Goal: Task Accomplishment & Management: Complete application form

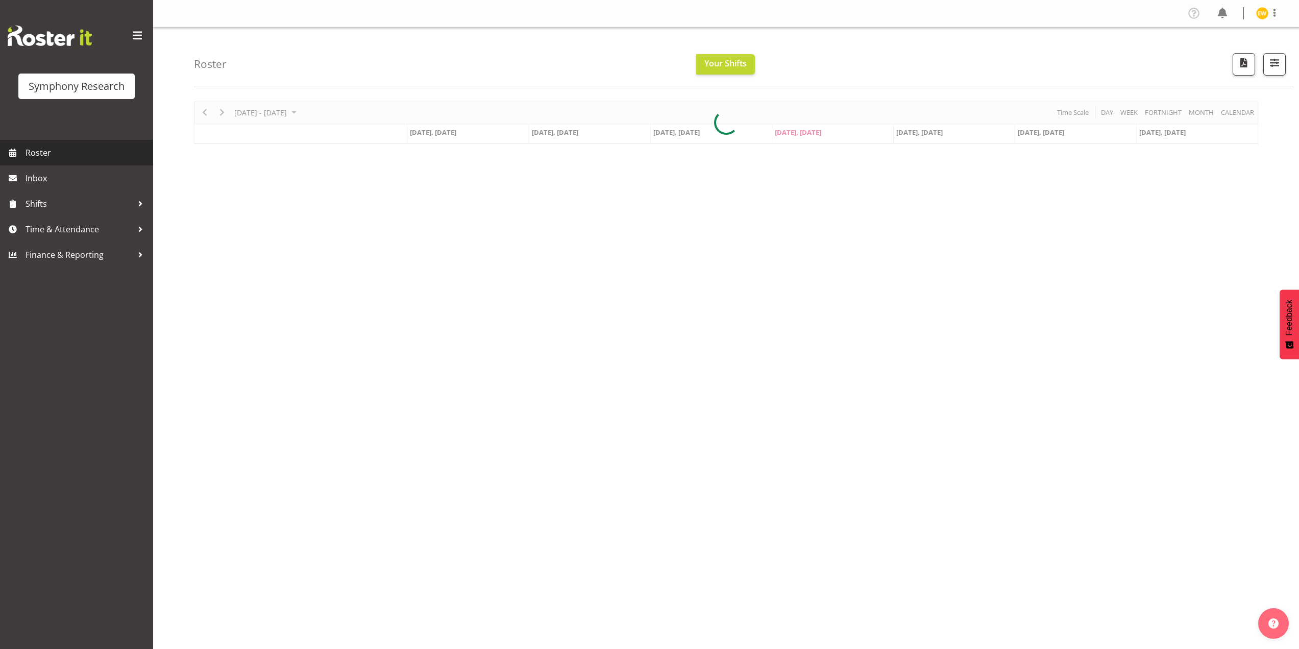
click at [33, 154] on span "Roster" at bounding box center [87, 152] width 123 height 15
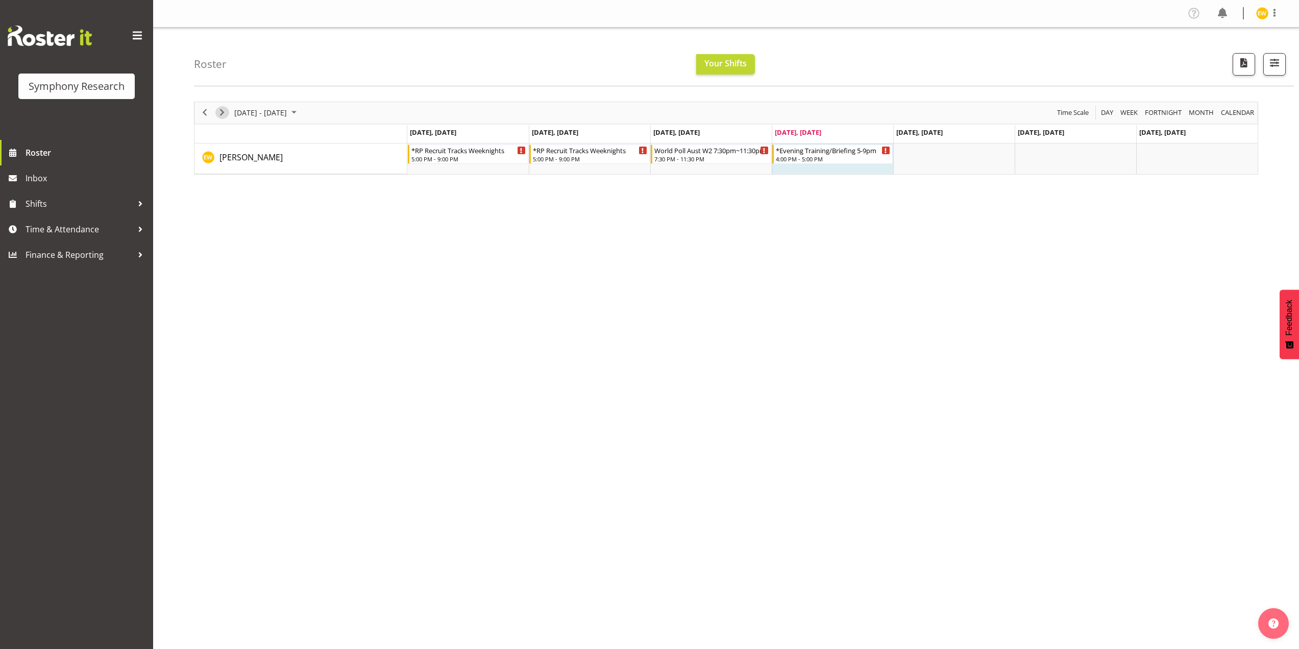
click at [223, 113] on span "Next" at bounding box center [222, 112] width 12 height 13
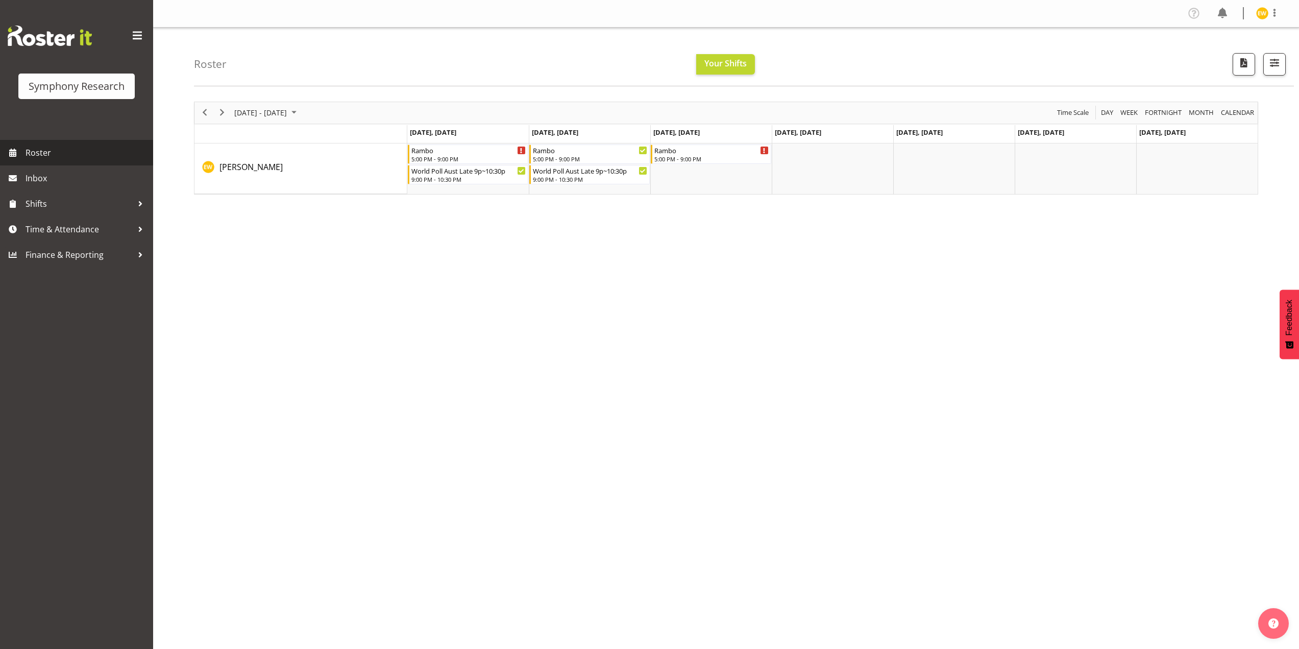
click at [44, 154] on span "Roster" at bounding box center [87, 152] width 123 height 15
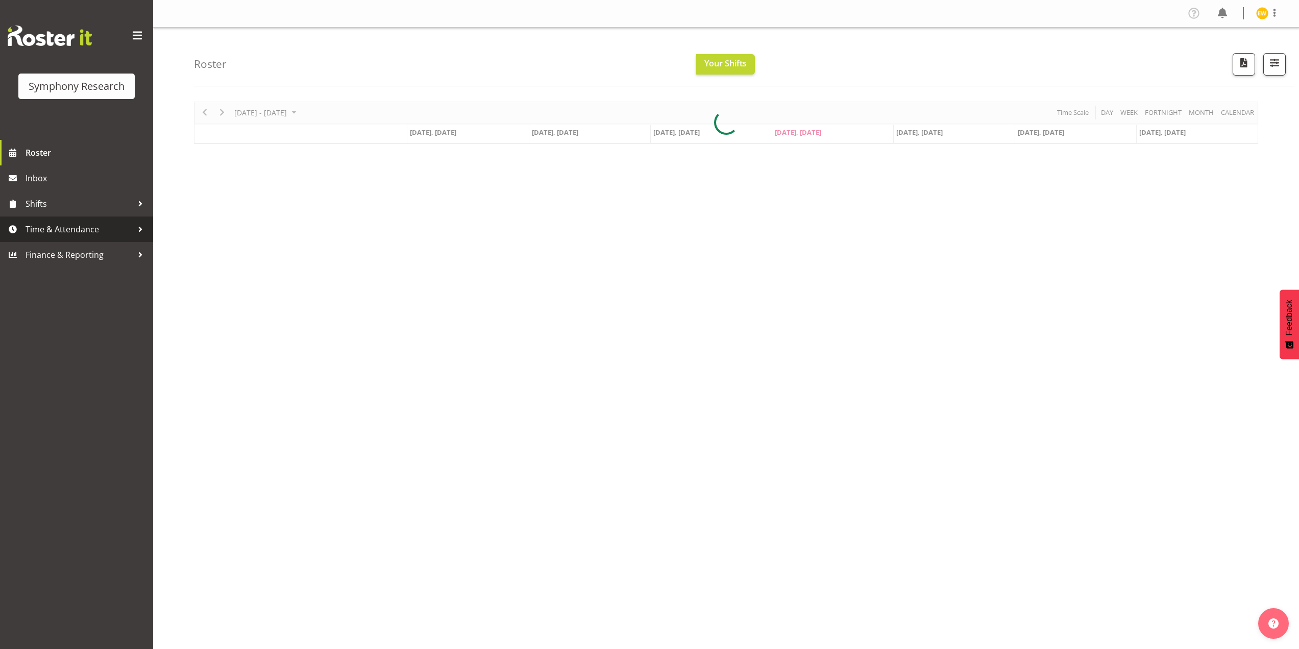
click at [68, 224] on span "Time & Attendance" at bounding box center [79, 229] width 107 height 15
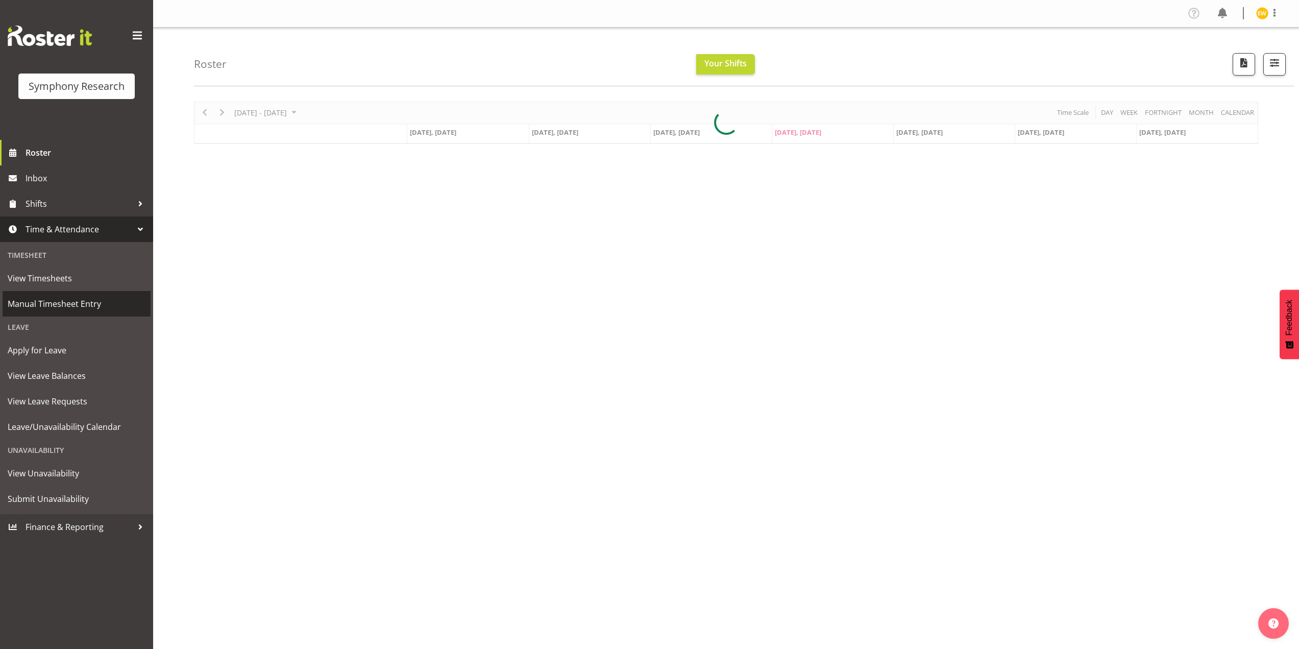
click at [41, 302] on span "Manual Timesheet Entry" at bounding box center [77, 303] width 138 height 15
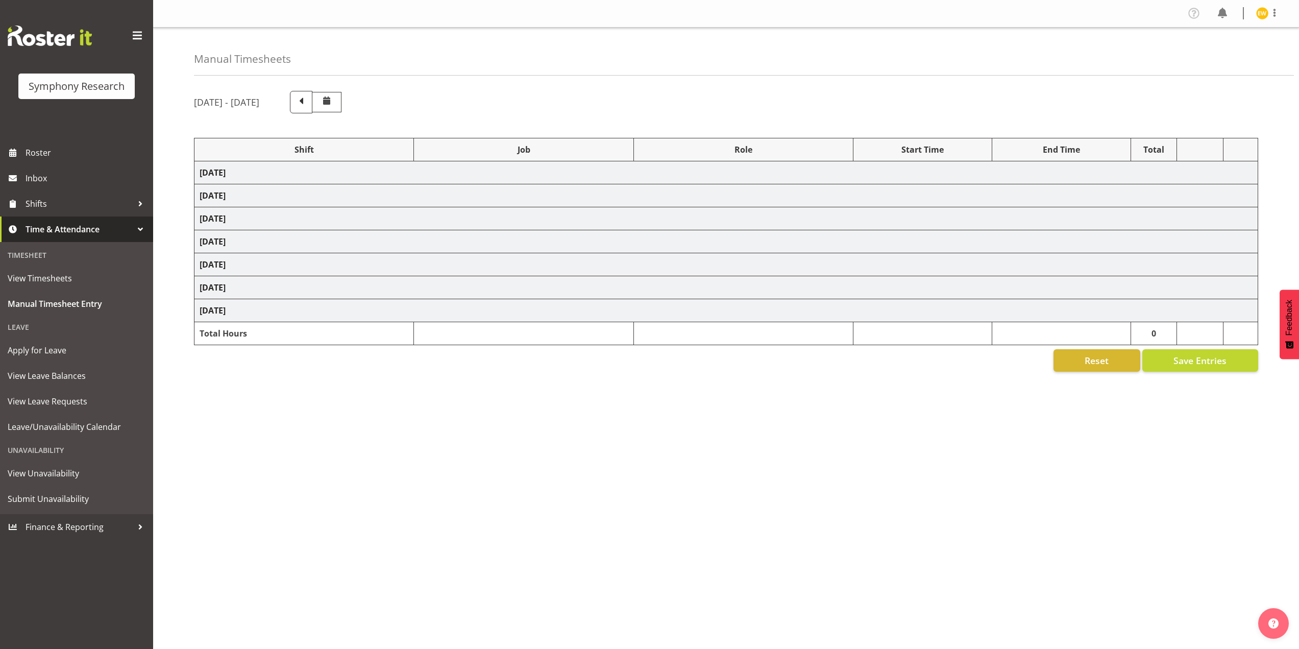
select select "41604"
select select "10499"
select select "56692"
select select "10499"
select select "47"
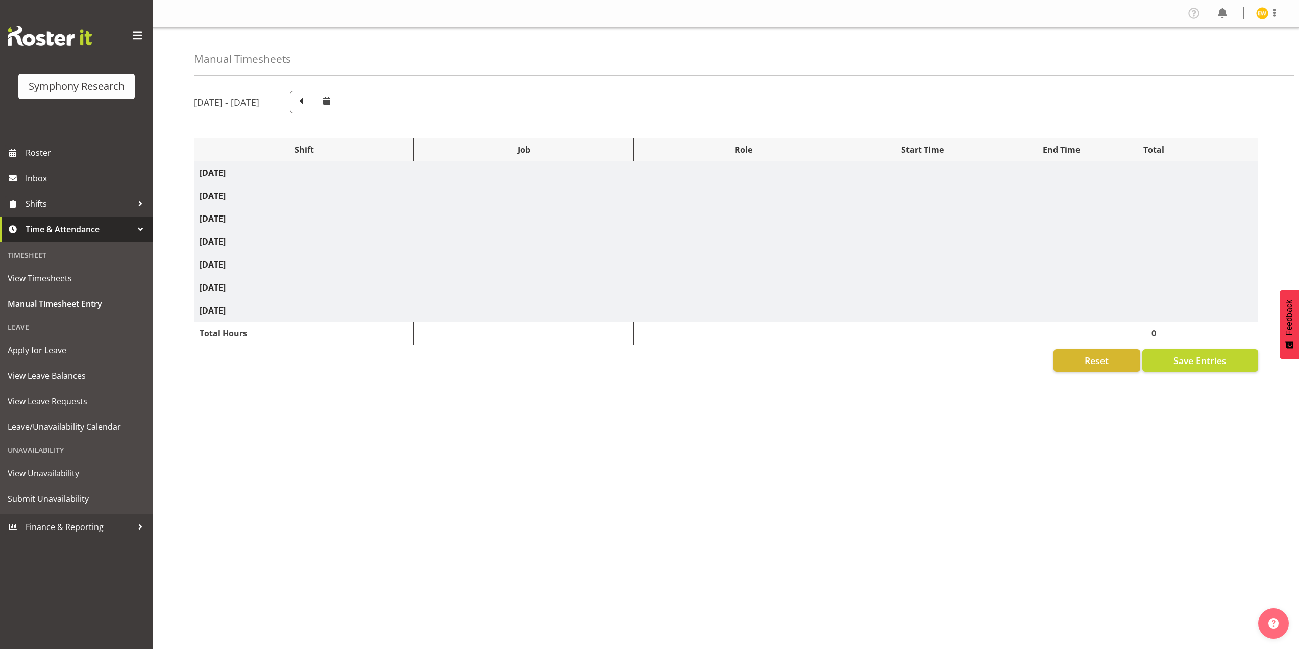
select select "56692"
select select "10499"
select select "47"
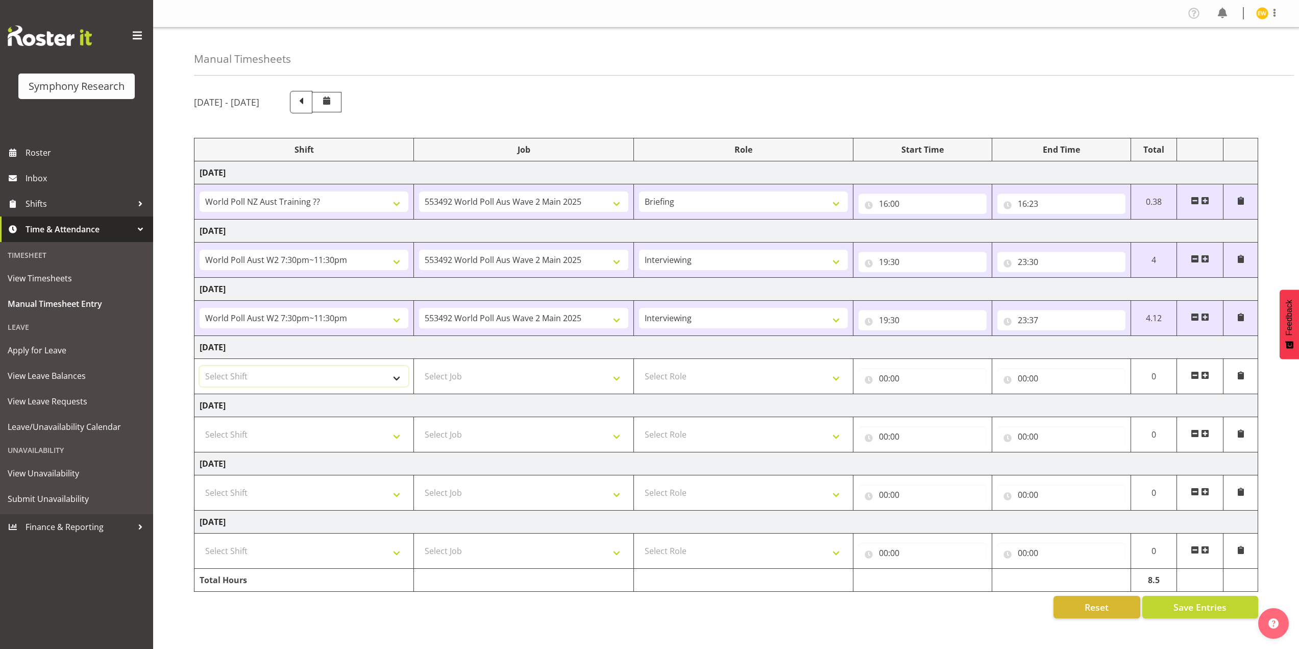
click at [397, 378] on select "Select Shift !!Weekend Residential (Roster IT Shift Label) *Business 9/10am ~ 4…" at bounding box center [304, 376] width 209 height 20
select select "2690"
click at [200, 366] on select "Select Shift !!Weekend Residential (Roster IT Shift Label) *Business 9/10am ~ 4…" at bounding box center [304, 376] width 209 height 20
click at [485, 378] on select "Select Job 550060 IF Admin 553492 World Poll Aus Wave 2 Main 2025 553493 World …" at bounding box center [523, 376] width 209 height 20
click at [488, 378] on select "Select Job 550060 IF Admin 553492 World Poll Aus Wave 2 Main 2025 553493 World …" at bounding box center [523, 376] width 209 height 20
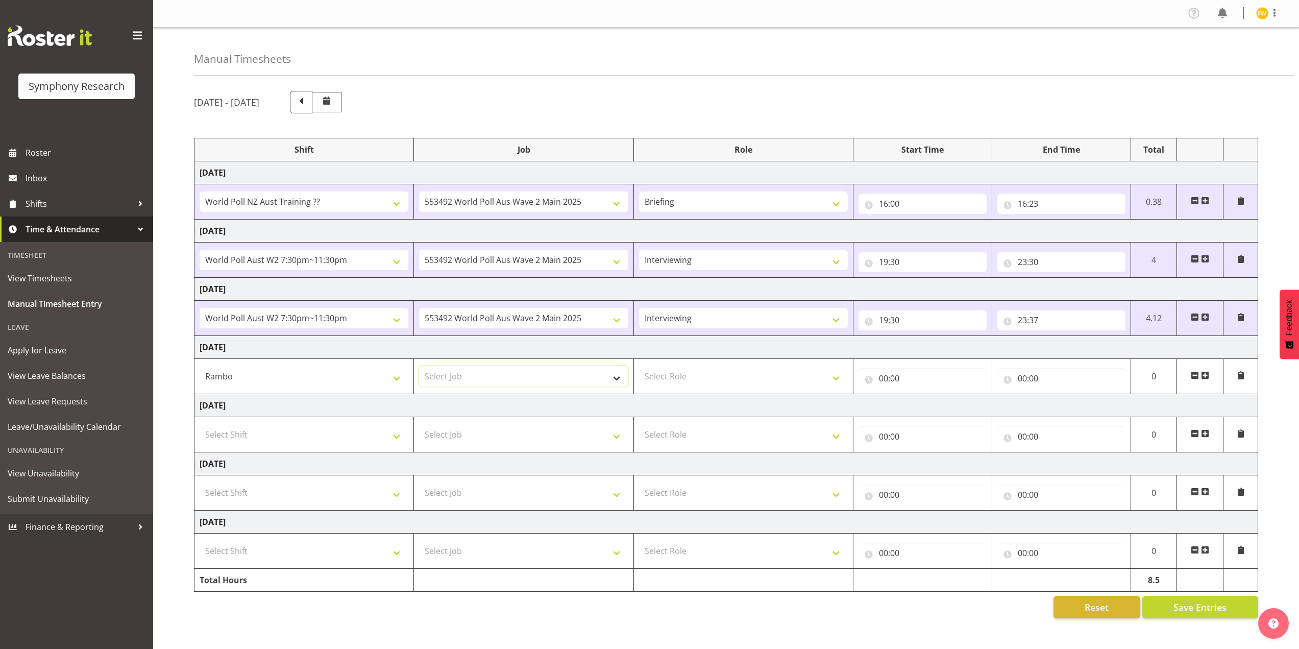
select select "10732"
click at [419, 366] on select "Select Job 550060 IF Admin 553492 World Poll Aus Wave 2 Main 2025 553493 World …" at bounding box center [523, 376] width 209 height 20
click at [700, 378] on select "Select Role Briefing Interviewing" at bounding box center [743, 376] width 209 height 20
select select "297"
click at [639, 366] on select "Select Role Briefing Interviewing" at bounding box center [743, 376] width 209 height 20
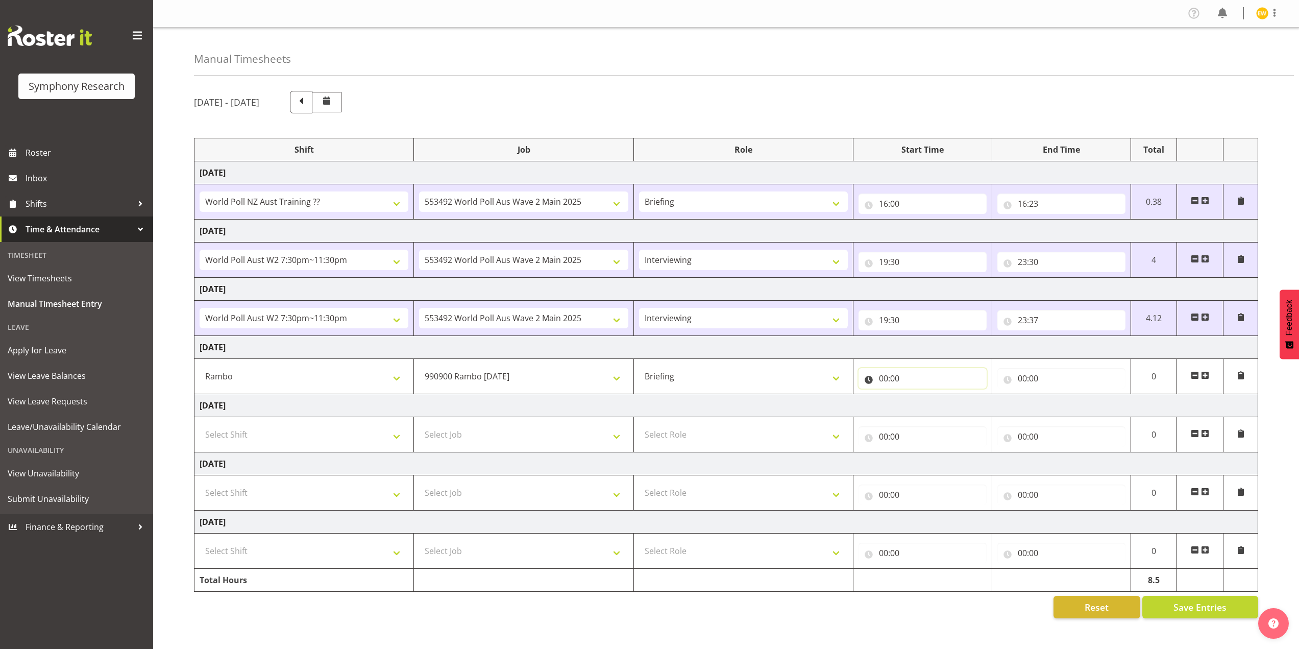
click at [893, 380] on input "00:00" at bounding box center [923, 378] width 128 height 20
click at [933, 408] on select "00 01 02 03 04 05 06 07 08 09 10 11 12 13 14 15 16 17 18 19 20 21 22 23" at bounding box center [928, 405] width 23 height 20
select select "16"
type input "16:00"
click at [1028, 379] on input "00:00" at bounding box center [1061, 378] width 128 height 20
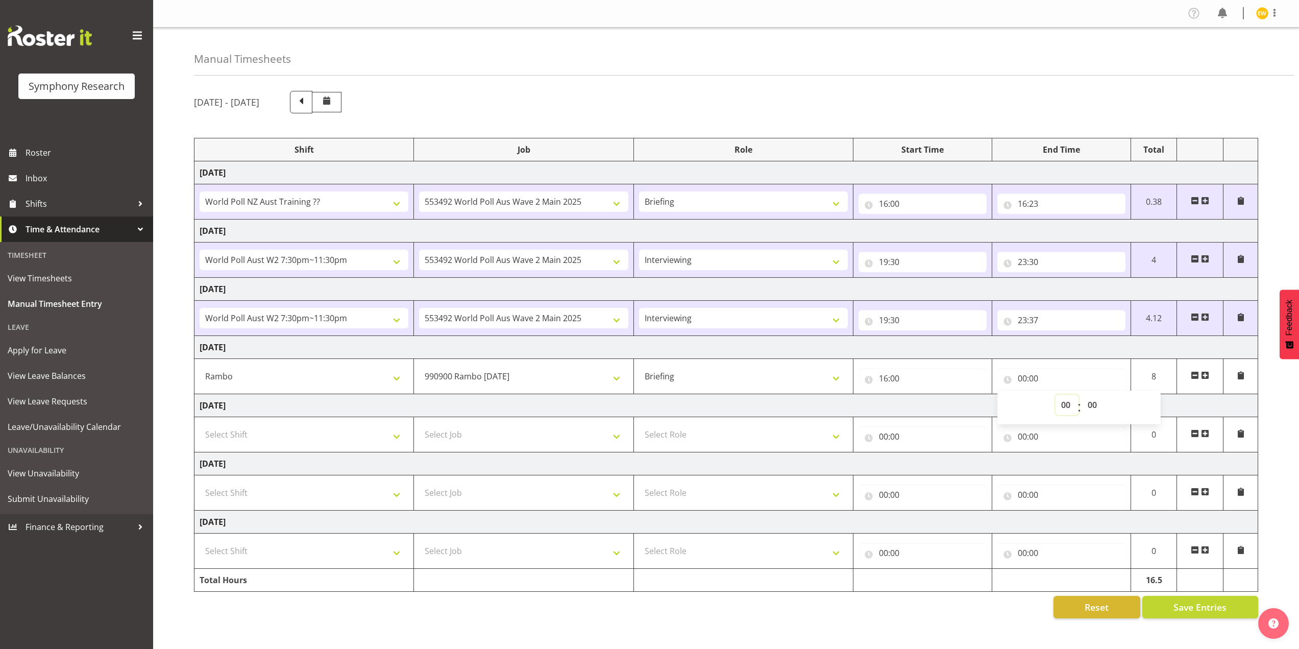
click at [1075, 408] on select "00 01 02 03 04 05 06 07 08 09 10 11 12 13 14 15 16 17 18 19 20 21 22 23" at bounding box center [1067, 405] width 23 height 20
select select "16"
type input "16:00"
click at [1089, 408] on select "00 01 02 03 04 05 06 07 08 09 10 11 12 13 14 15 16 17 18 19 20 21 22 23 24 25 2…" at bounding box center [1093, 405] width 23 height 20
select select "30"
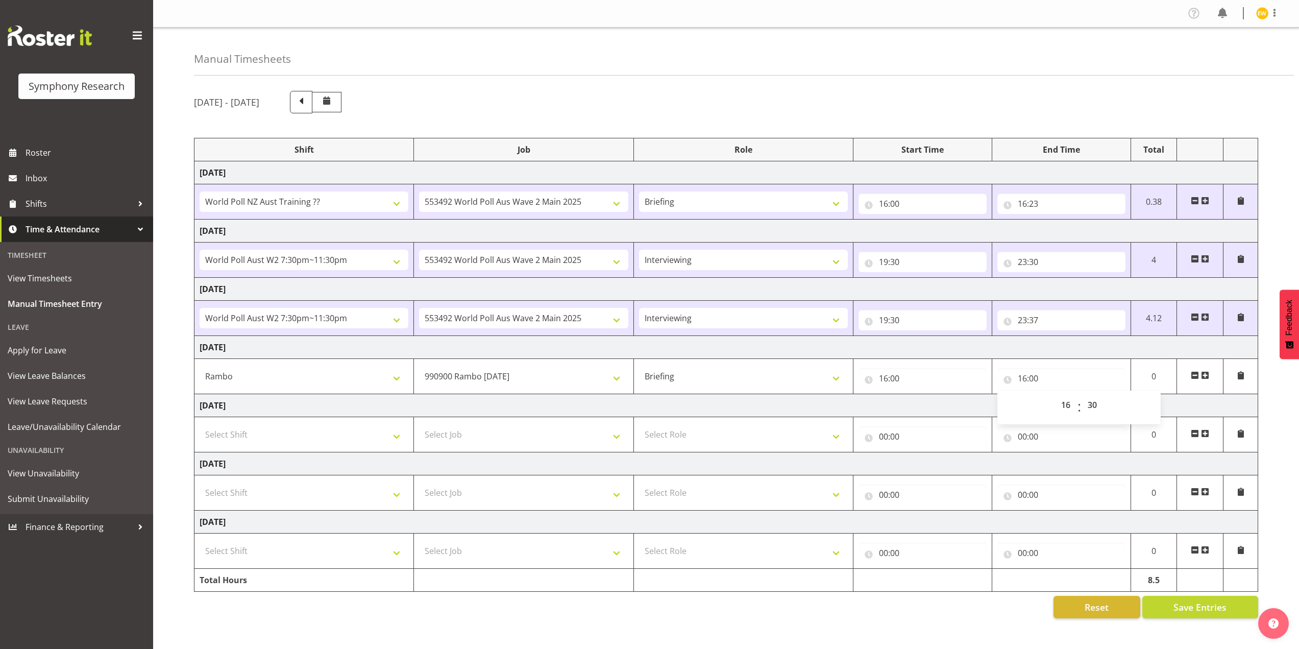
type input "16:30"
click at [1025, 613] on div "Reset Save Entries" at bounding box center [726, 607] width 1064 height 22
click at [1204, 608] on span "Save Entries" at bounding box center [1200, 606] width 53 height 13
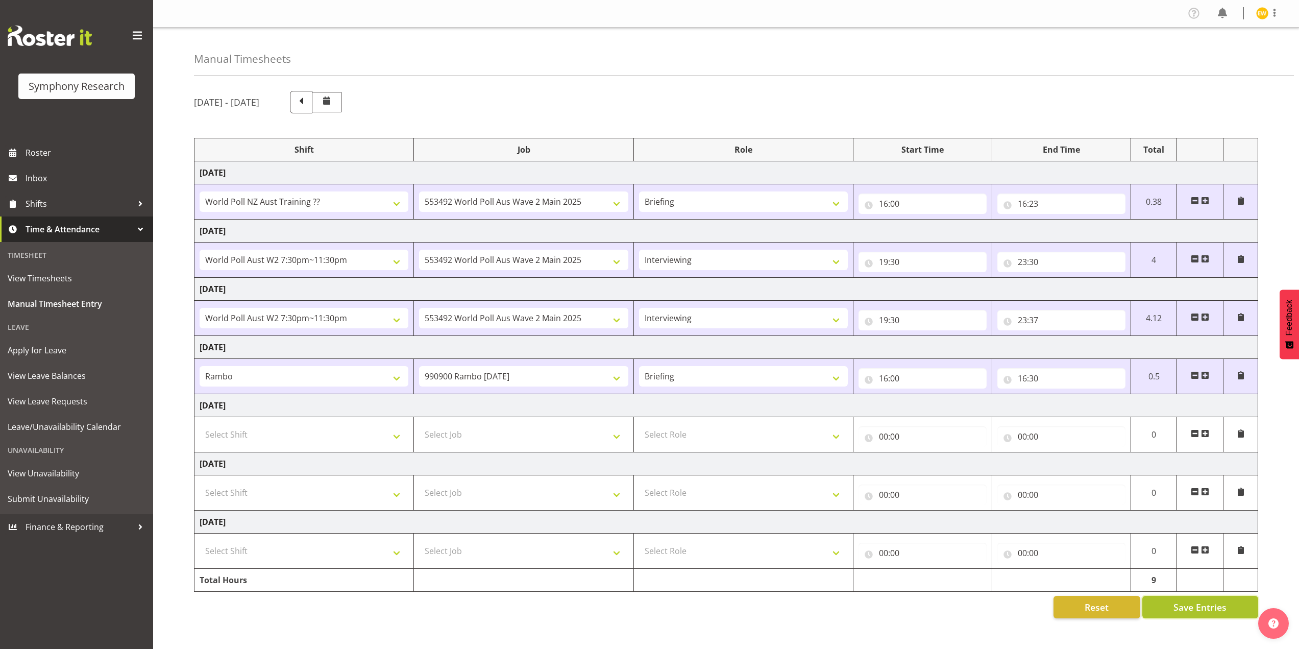
click at [1187, 609] on span "Save Entries" at bounding box center [1200, 606] width 53 height 13
click at [42, 157] on span "Roster" at bounding box center [87, 152] width 123 height 15
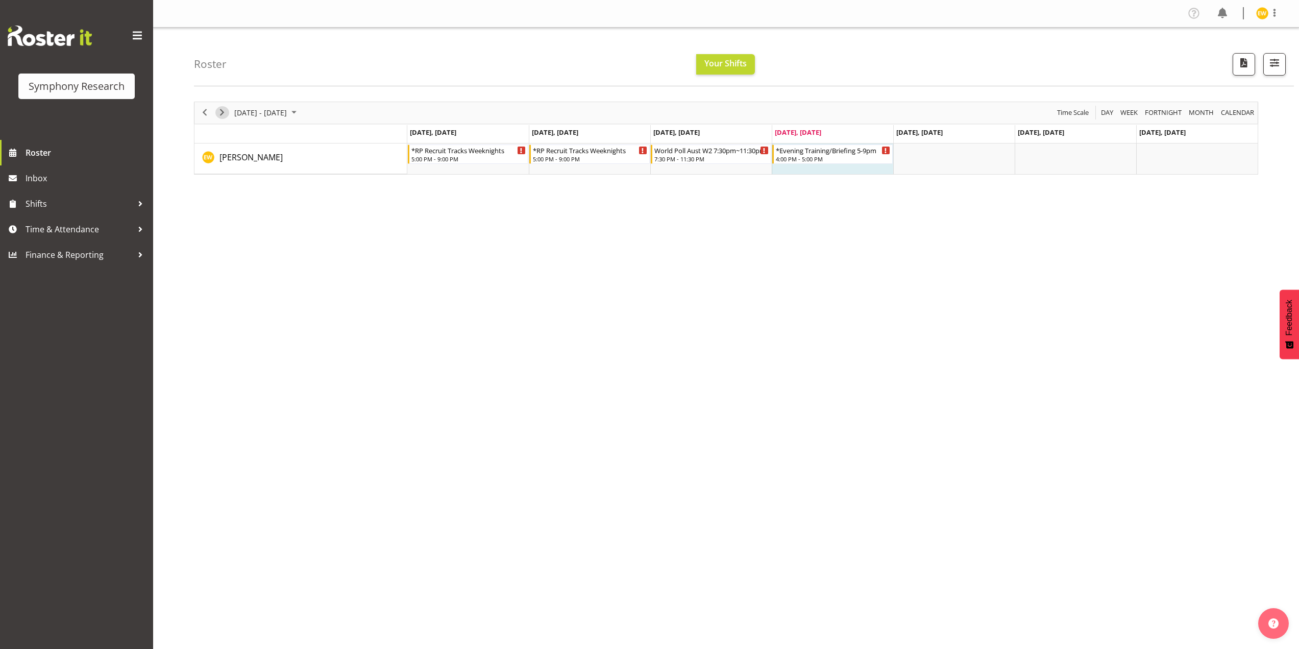
click at [221, 117] on span "Next" at bounding box center [222, 112] width 12 height 13
